Goal: Participate in discussion: Engage in conversation with other users on a specific topic

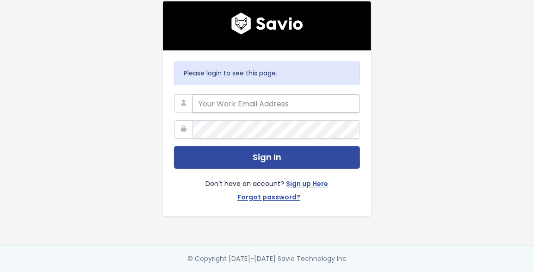
click at [254, 101] on input "email" at bounding box center [275, 103] width 167 height 19
type input "nada.zeouak@discuss.io"
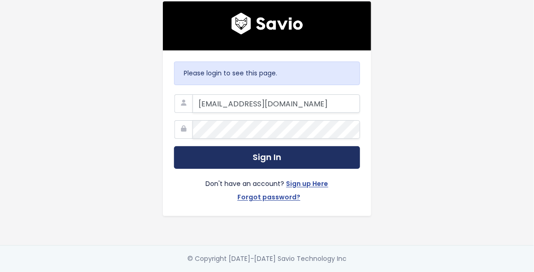
click at [275, 159] on button "Sign In" at bounding box center [267, 157] width 186 height 23
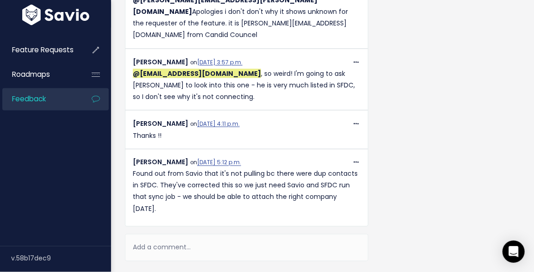
scroll to position [529, 0]
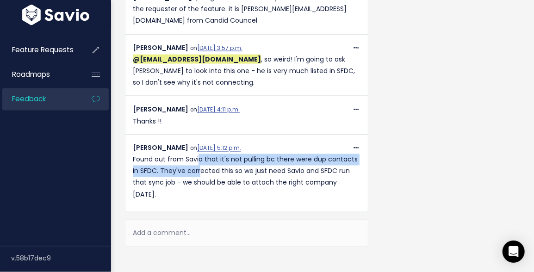
drag, startPoint x: 198, startPoint y: 147, endPoint x: 198, endPoint y: 160, distance: 13.0
click at [198, 160] on p "Found out from Savio that it's not pulling bc there were dup contacts in SFDC. …" at bounding box center [247, 177] width 228 height 47
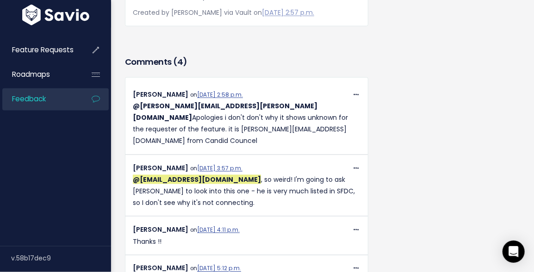
scroll to position [338, 0]
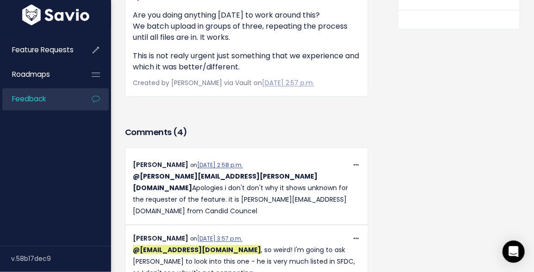
click at [172, 131] on h3 "Comments ( 4 )" at bounding box center [246, 132] width 243 height 13
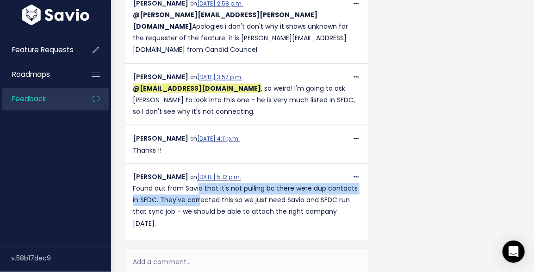
scroll to position [585, 0]
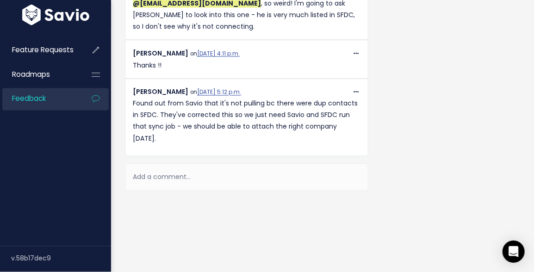
click at [213, 164] on div "Add a comment..." at bounding box center [246, 177] width 243 height 27
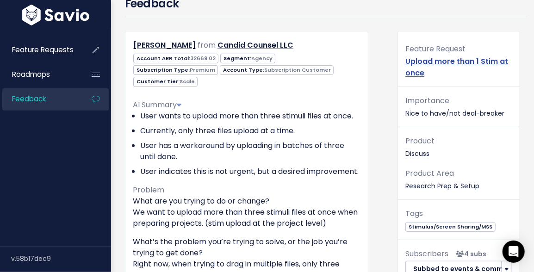
scroll to position [0, 0]
